Goal: Task Accomplishment & Management: Manage account settings

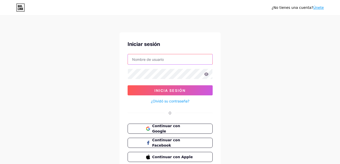
click at [188, 57] on input "text" at bounding box center [170, 59] width 84 height 10
type input "[EMAIL_ADDRESS][DOMAIN_NAME]"
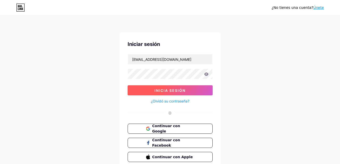
click at [195, 92] on button "Inicia sesión" at bounding box center [169, 90] width 85 height 10
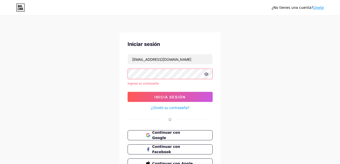
click at [206, 75] on icon at bounding box center [206, 74] width 4 height 3
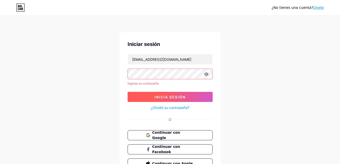
click at [195, 94] on button "Inicia sesión" at bounding box center [169, 97] width 85 height 10
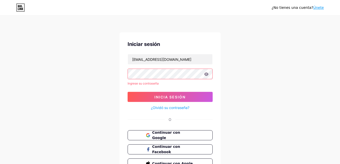
click at [182, 108] on link "¿Olvidó su contraseña?" at bounding box center [170, 107] width 38 height 5
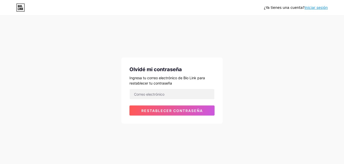
click at [321, 8] on link "Iniciar sesión" at bounding box center [315, 8] width 23 height 4
